Goal: Communication & Community: Answer question/provide support

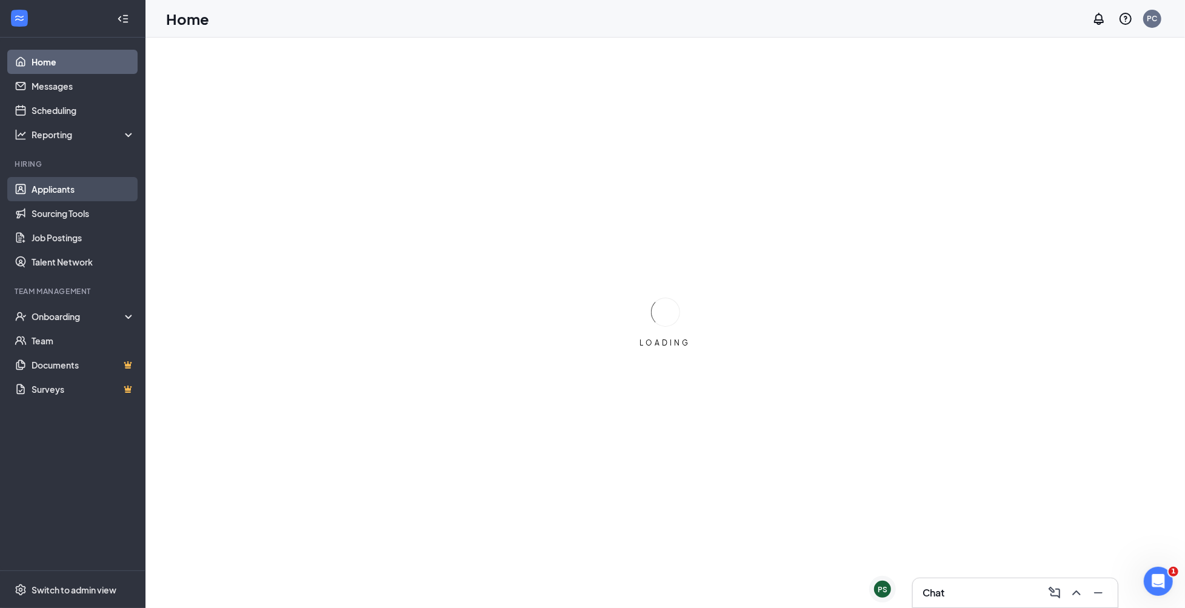
click at [87, 186] on link "Applicants" at bounding box center [84, 189] width 104 height 24
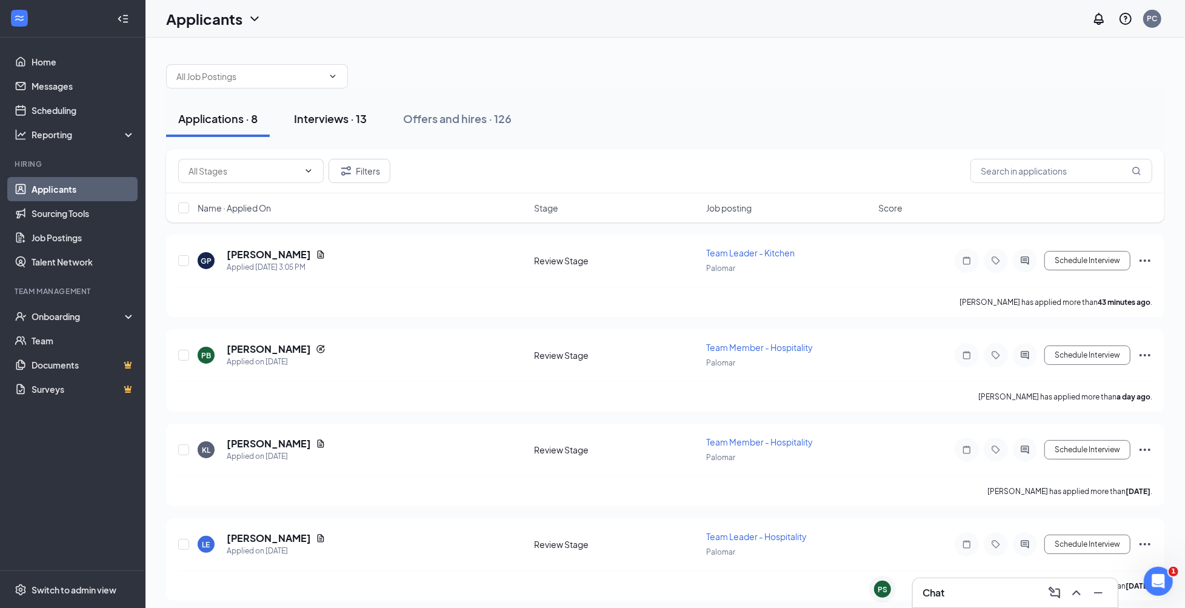
click at [350, 113] on div "Interviews · 13" at bounding box center [330, 118] width 73 height 15
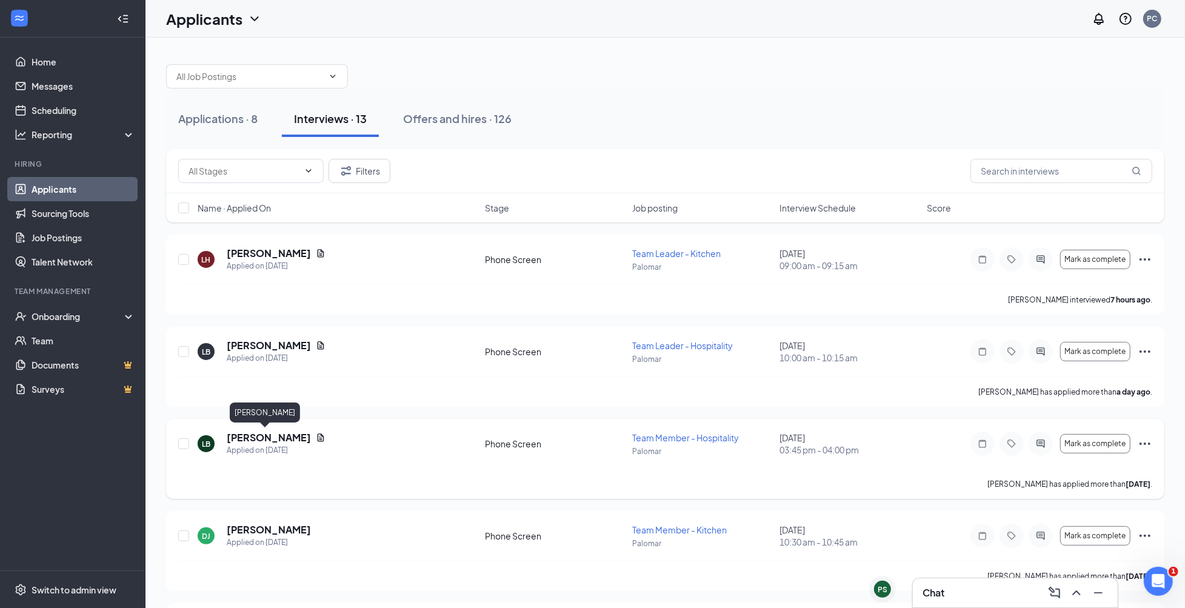
click at [262, 437] on h5 "[PERSON_NAME]" at bounding box center [269, 437] width 84 height 13
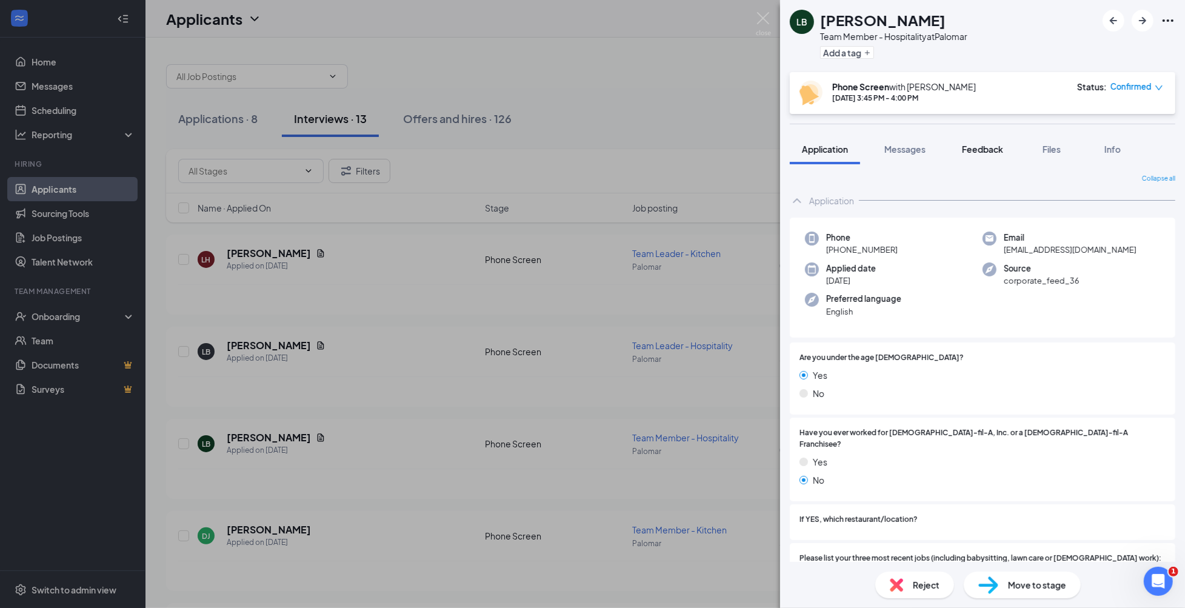
click at [986, 148] on span "Feedback" at bounding box center [982, 149] width 41 height 11
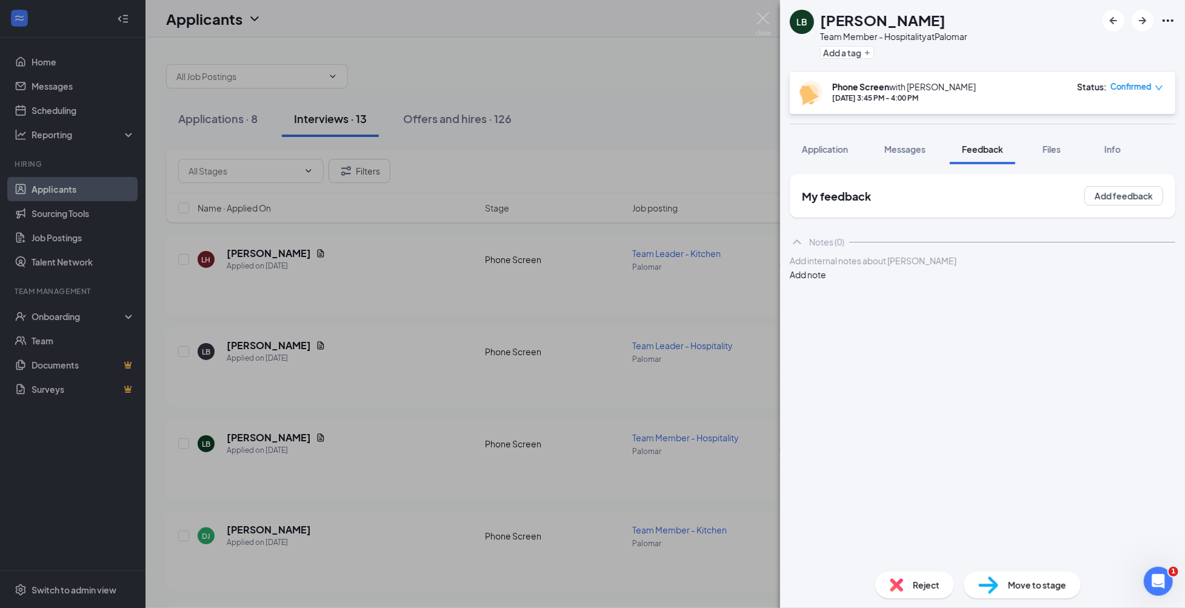
click at [846, 267] on div at bounding box center [983, 261] width 384 height 13
click at [841, 266] on span "jr at [GEOGRAPHIC_DATA]." at bounding box center [844, 260] width 106 height 11
click at [878, 267] on div "jr at [GEOGRAPHIC_DATA]." at bounding box center [983, 261] width 384 height 13
click at [935, 279] on span "jr at [GEOGRAPHIC_DATA]. plays lacrose. march will start again. swim in Oct. kn…" at bounding box center [980, 267] width 378 height 24
click at [1020, 280] on div "jr at [GEOGRAPHIC_DATA]. plays lacrose. march will start again. swim in Oct. kn…" at bounding box center [983, 267] width 384 height 25
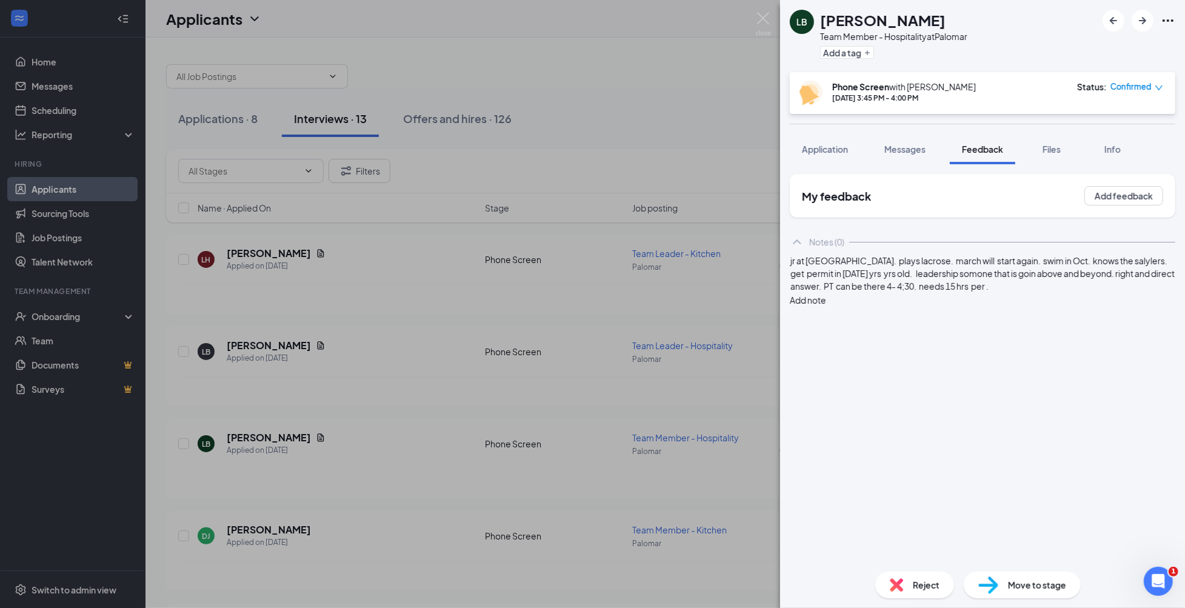
click at [469, 124] on div "LB [PERSON_NAME] Team Member - Hospitality at [GEOGRAPHIC_DATA] a tag Phone Scr…" at bounding box center [592, 304] width 1185 height 608
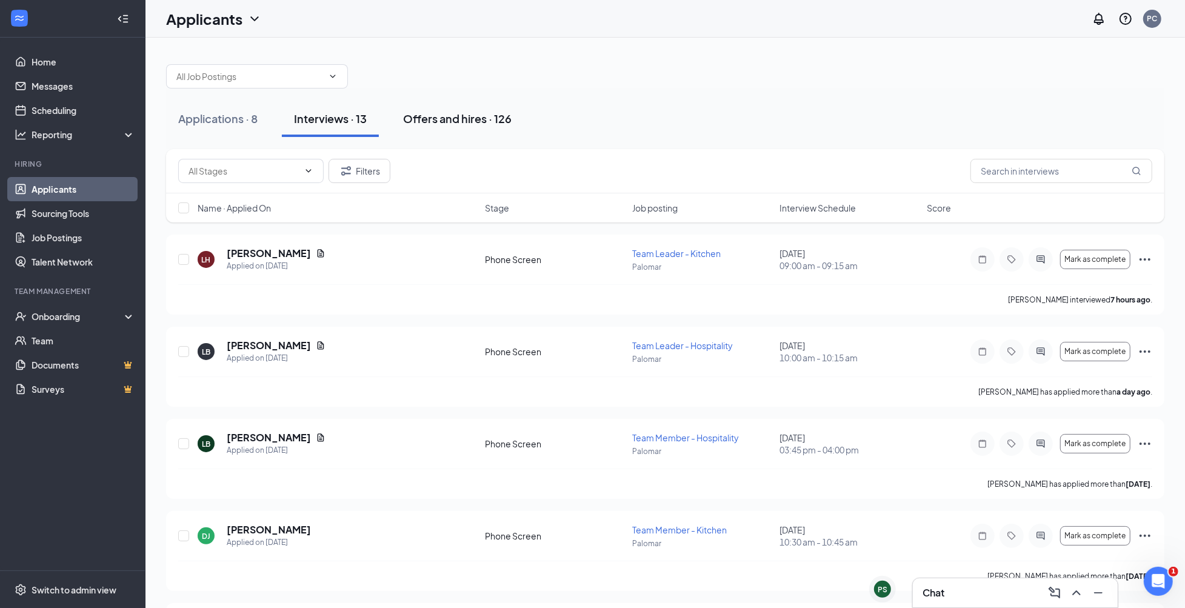
click at [464, 120] on div "Offers and hires · 126" at bounding box center [457, 118] width 109 height 15
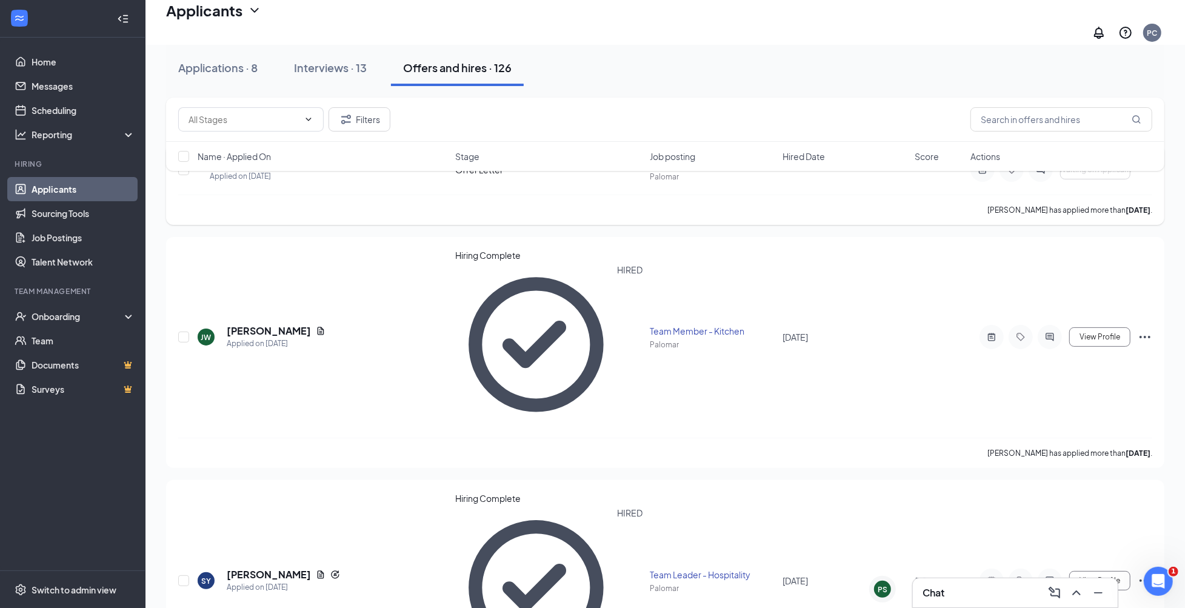
scroll to position [101, 0]
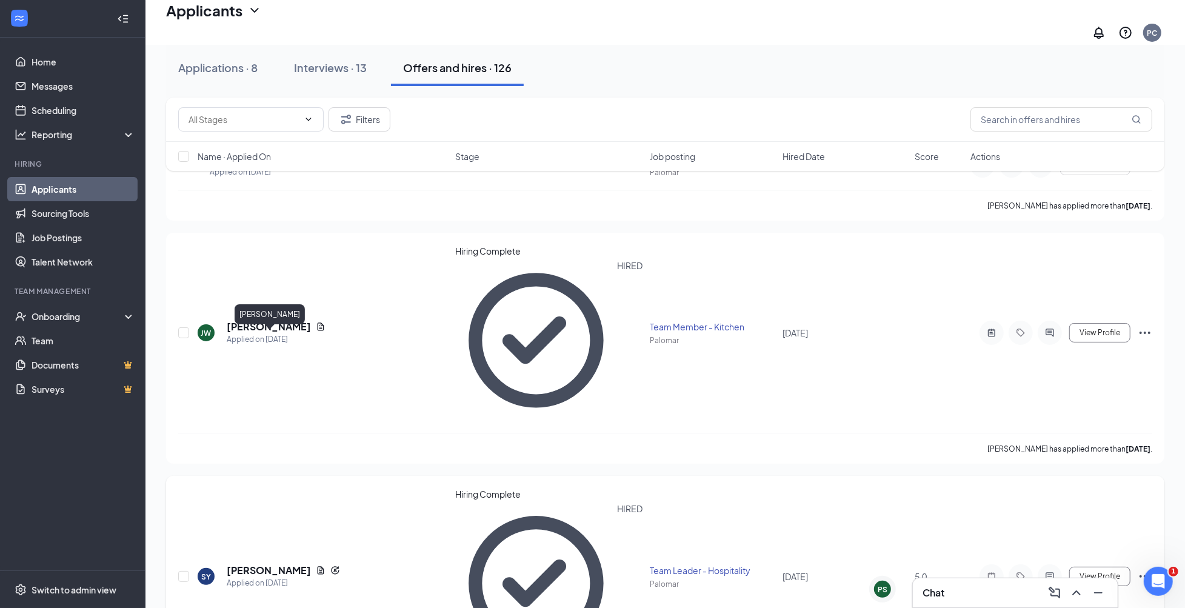
click at [311, 564] on h5 "[PERSON_NAME]" at bounding box center [269, 570] width 84 height 13
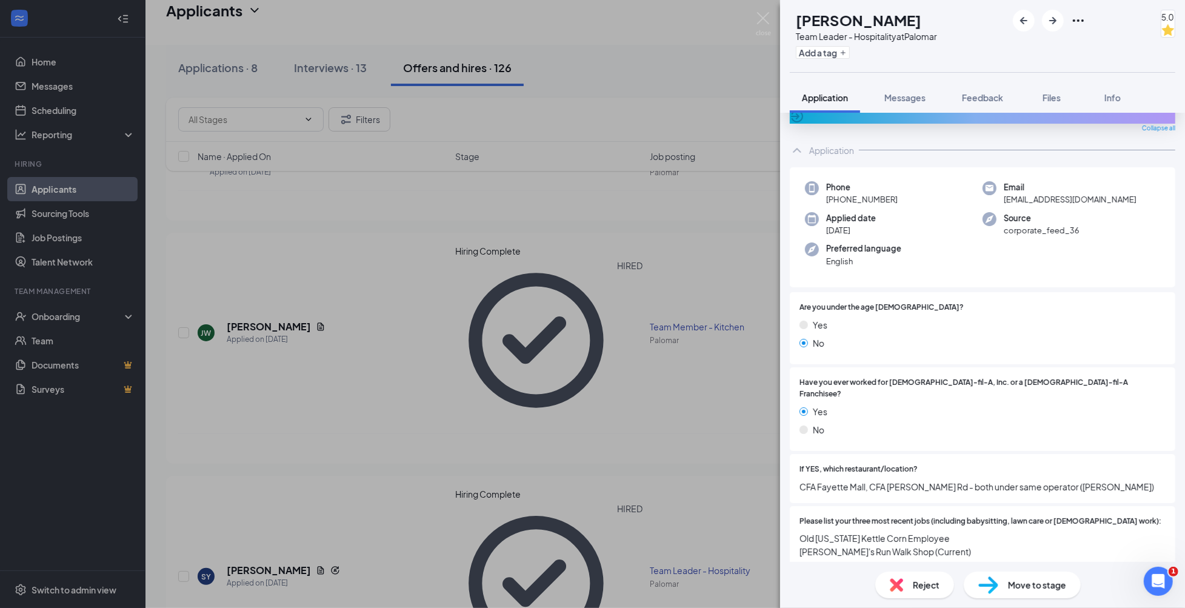
scroll to position [38, 0]
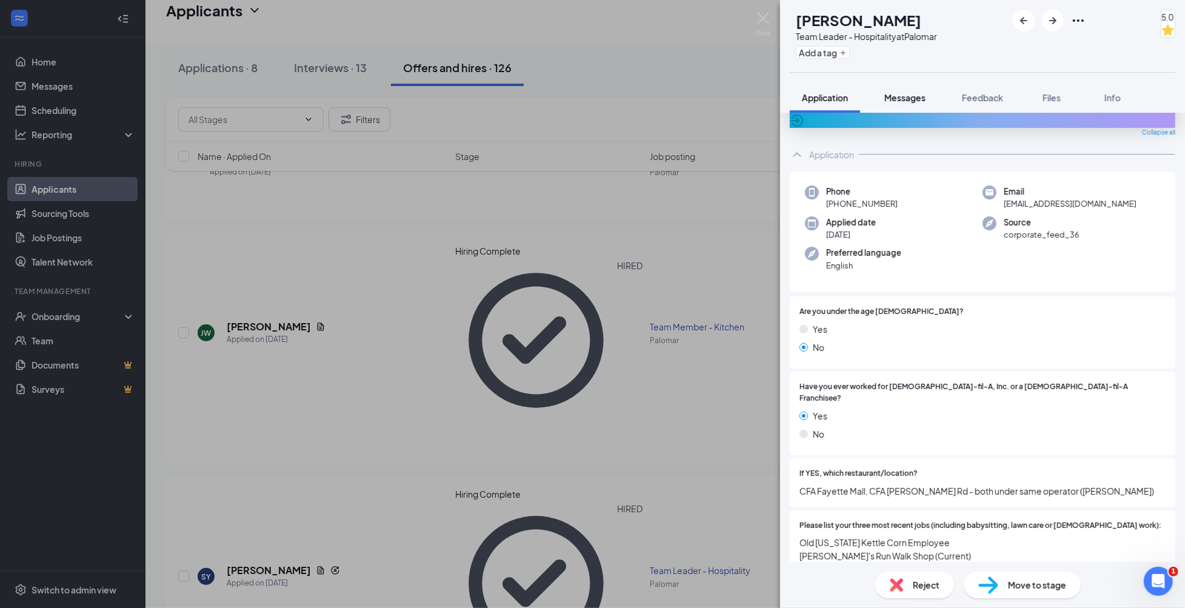
click at [920, 96] on span "Messages" at bounding box center [905, 97] width 41 height 11
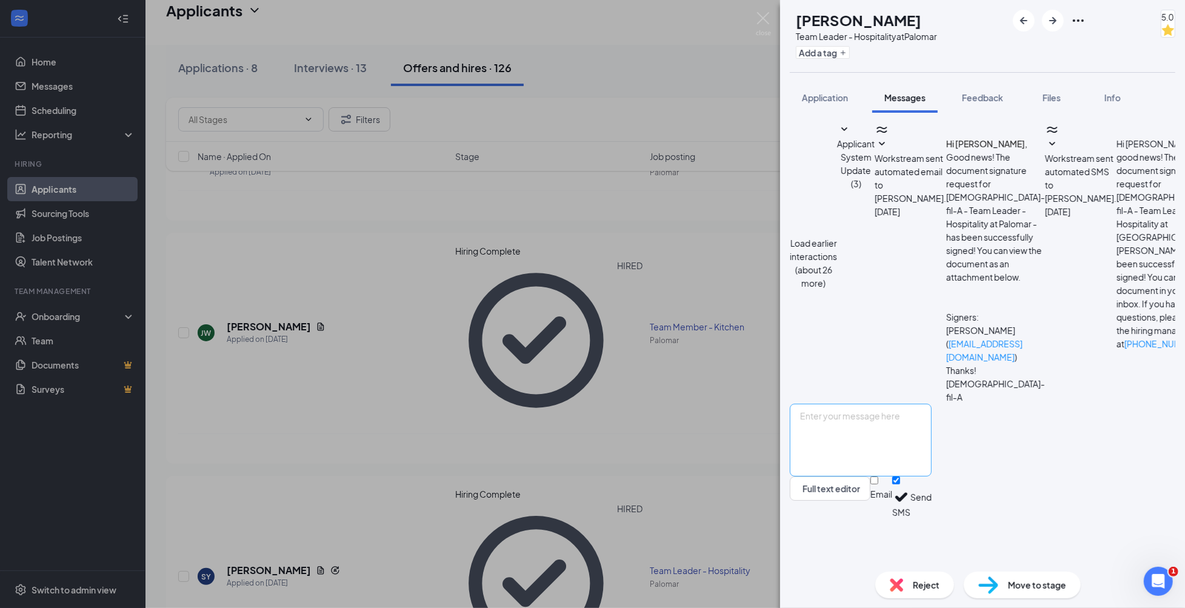
scroll to position [131, 0]
click at [843, 477] on textarea at bounding box center [861, 440] width 142 height 73
type textarea "Hi [PERSON_NAME]. can you reach out to me at your convience."
click at [932, 518] on button "Send" at bounding box center [921, 498] width 21 height 42
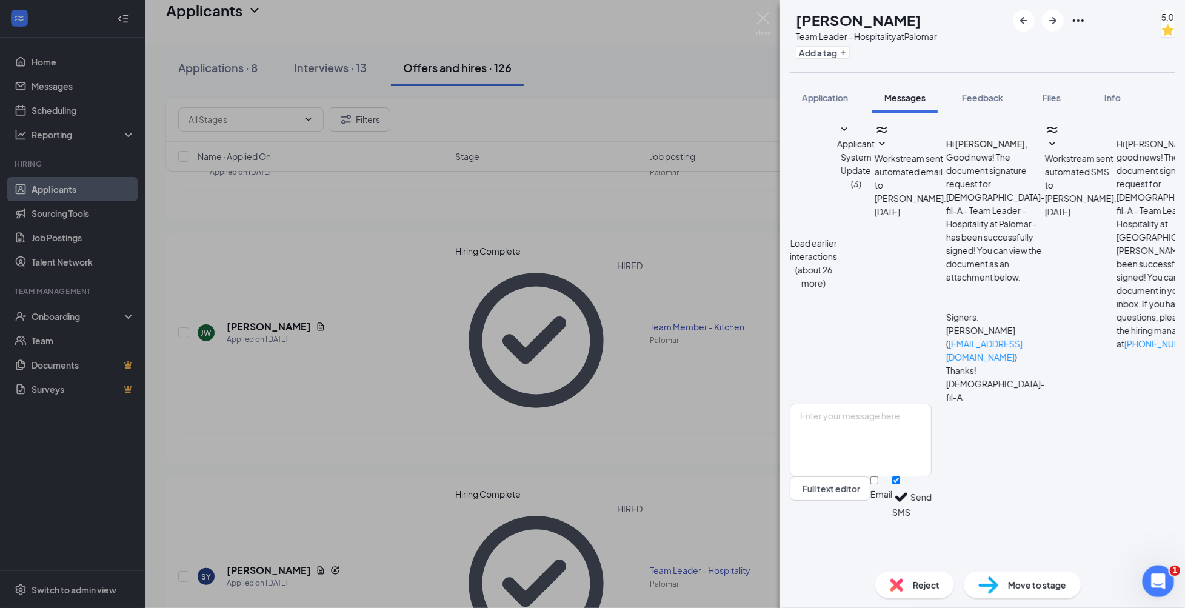
click at [1159, 584] on icon "Open Intercom Messenger" at bounding box center [1157, 580] width 20 height 20
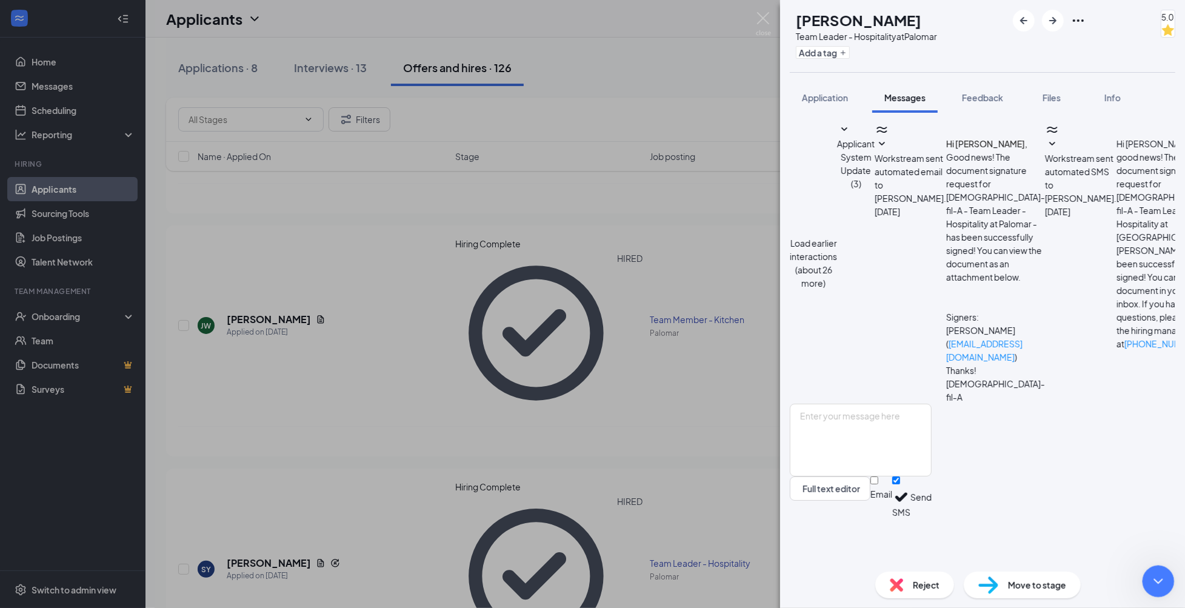
scroll to position [0, 0]
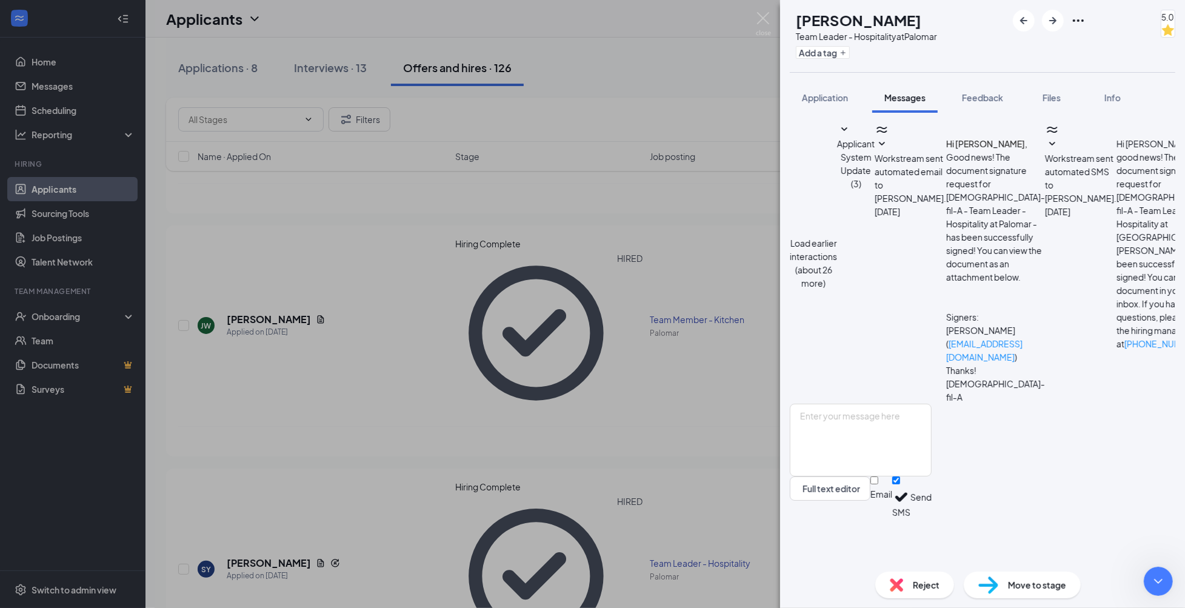
type textarea "yes please"
click at [874, 25] on h1 "[PERSON_NAME]" at bounding box center [858, 20] width 125 height 21
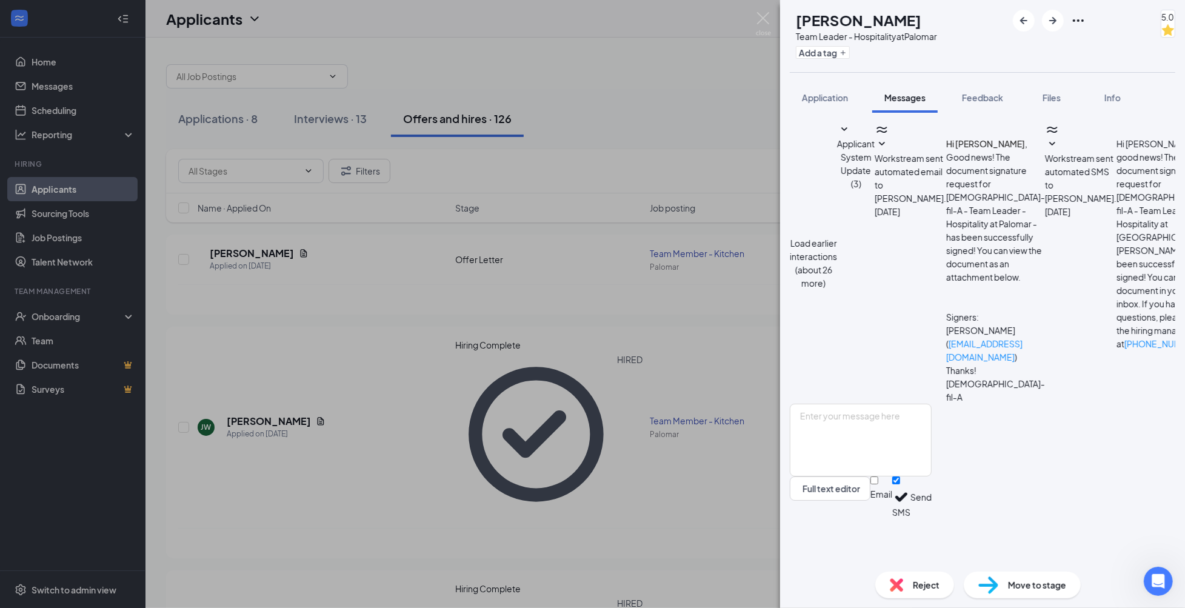
scroll to position [0, 0]
click at [884, 25] on h1 "[PERSON_NAME]" at bounding box center [858, 20] width 125 height 21
click at [857, 21] on h1 "[PERSON_NAME]" at bounding box center [858, 20] width 125 height 21
click at [827, 95] on span "Application" at bounding box center [825, 97] width 46 height 11
